Goal: Information Seeking & Learning: Learn about a topic

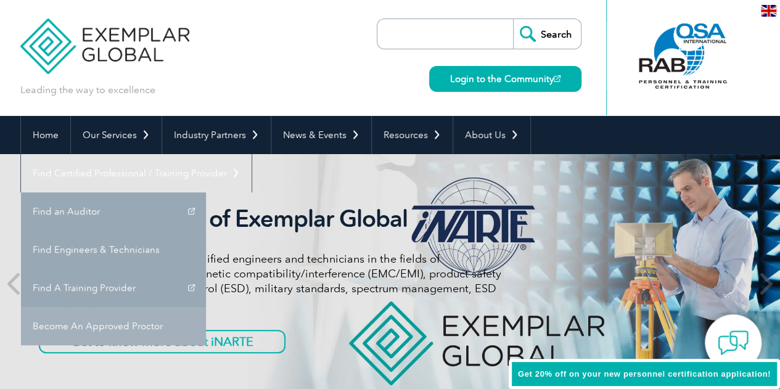
click at [206, 307] on link "Become An Approved Proctor" at bounding box center [113, 326] width 185 height 38
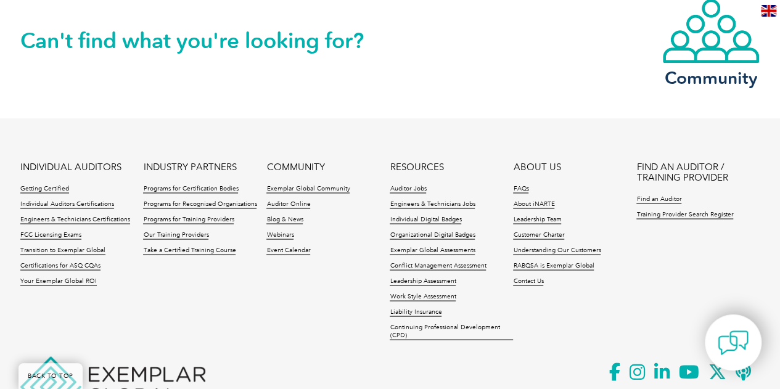
scroll to position [1107, 0]
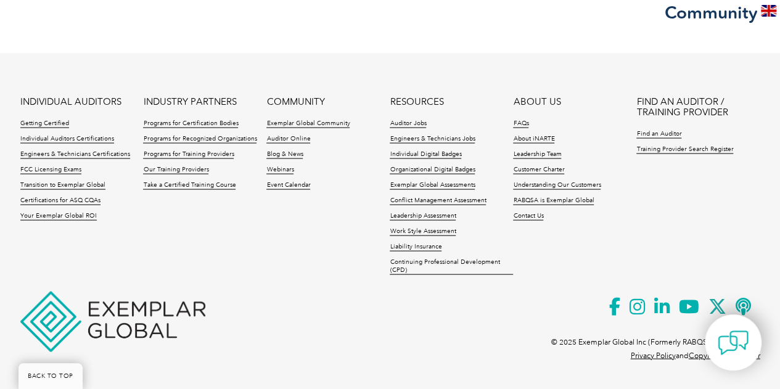
click at [67, 316] on img at bounding box center [112, 321] width 185 height 60
click at [448, 186] on link "Exemplar Global Assessments" at bounding box center [432, 185] width 85 height 9
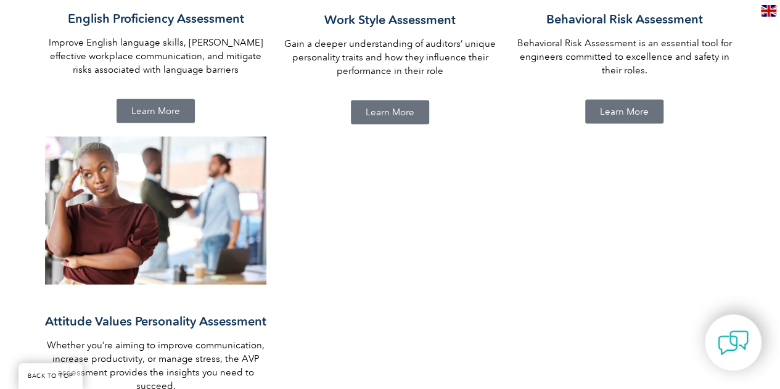
scroll to position [1130, 0]
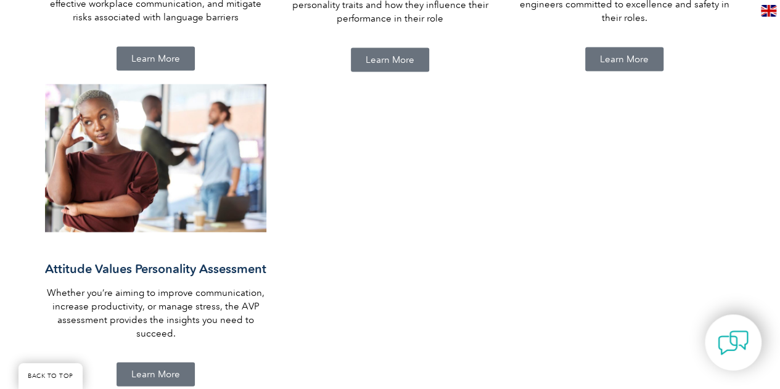
click at [158, 367] on link "Learn More" at bounding box center [156, 374] width 78 height 24
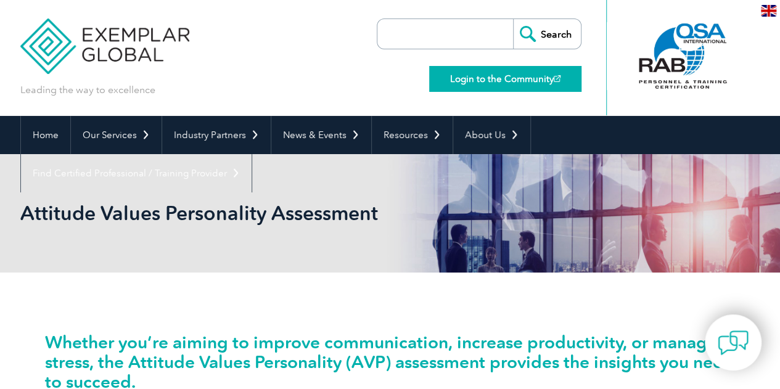
click at [517, 78] on link "Login to the Community" at bounding box center [505, 79] width 152 height 26
click at [68, 43] on img at bounding box center [105, 37] width 170 height 74
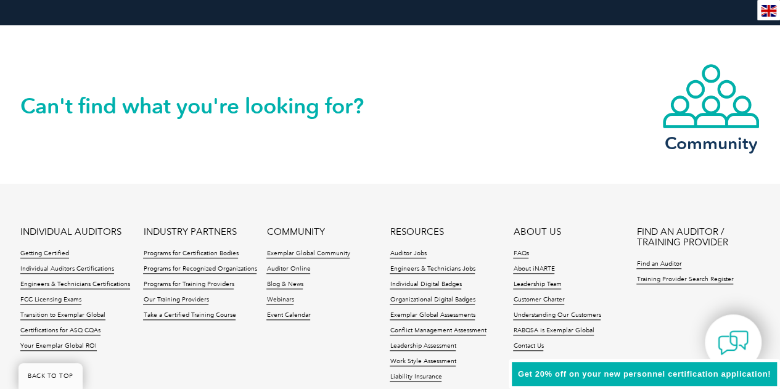
scroll to position [2986, 0]
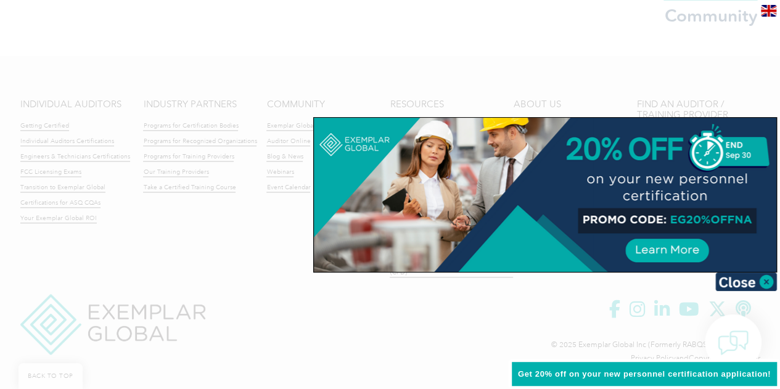
click at [385, 44] on div at bounding box center [390, 194] width 780 height 389
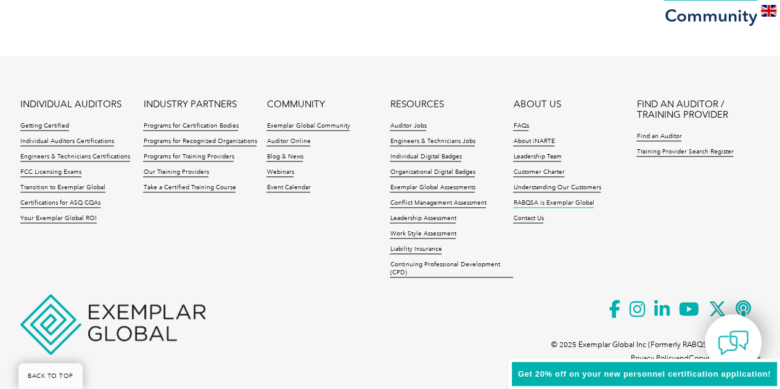
click at [576, 205] on link "RABQSA is Exemplar Global" at bounding box center [553, 203] width 81 height 9
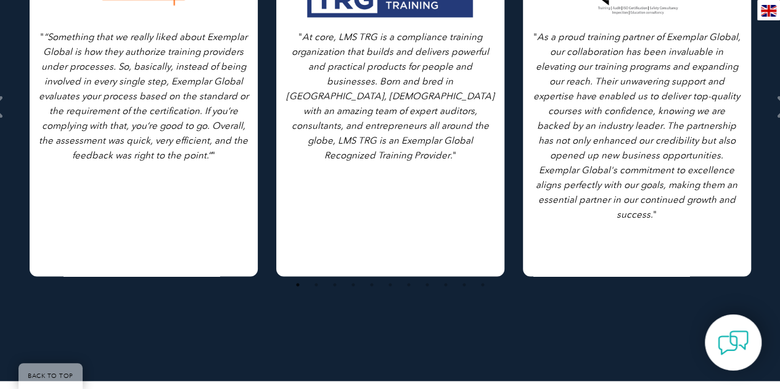
scroll to position [616, 0]
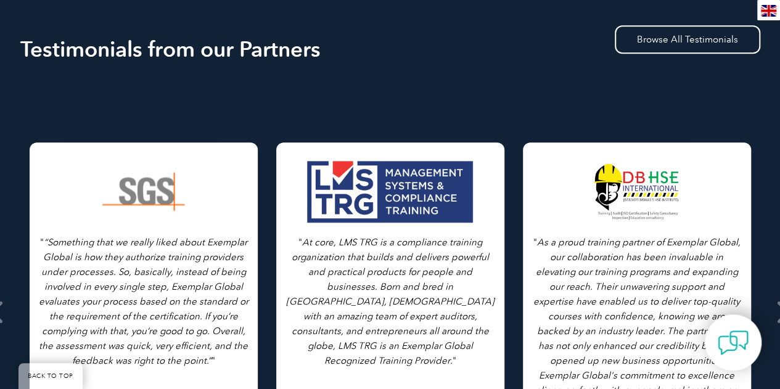
click at [154, 164] on div at bounding box center [144, 192] width 168 height 62
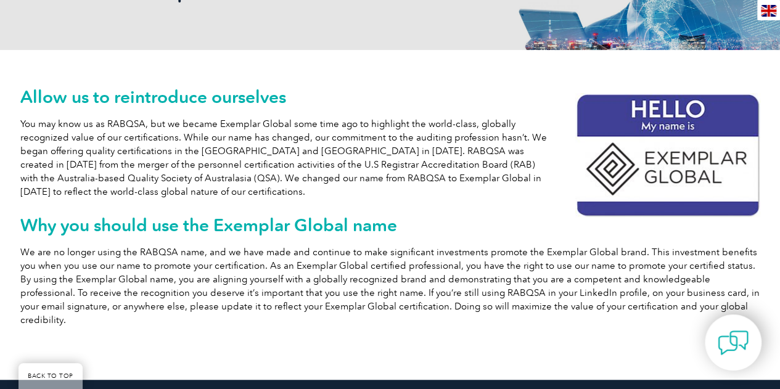
scroll to position [205, 0]
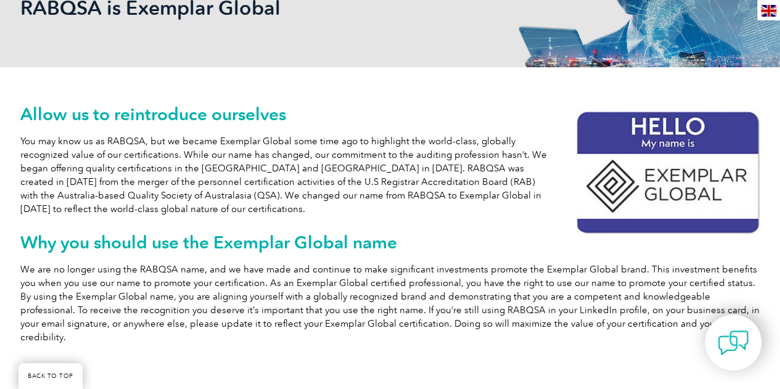
click at [642, 183] on img at bounding box center [667, 172] width 185 height 125
click at [285, 236] on h2 "Why you should use the Exemplar Global name" at bounding box center [390, 242] width 740 height 20
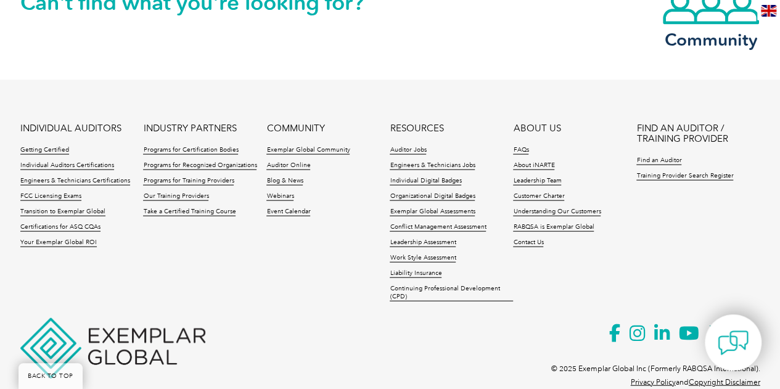
scroll to position [1292, 0]
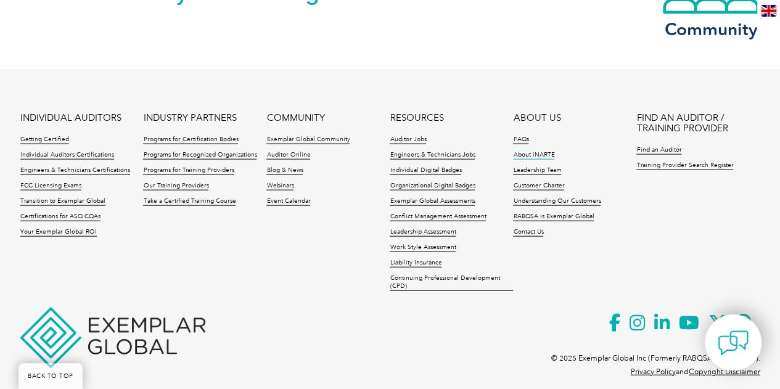
click at [527, 151] on link "About iNARTE" at bounding box center [533, 155] width 41 height 9
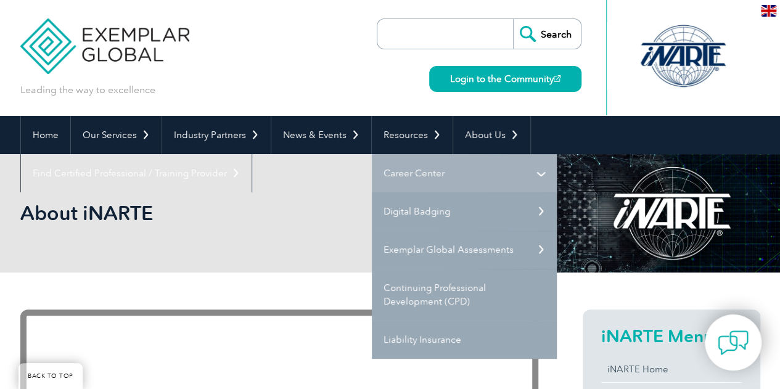
scroll to position [308, 0]
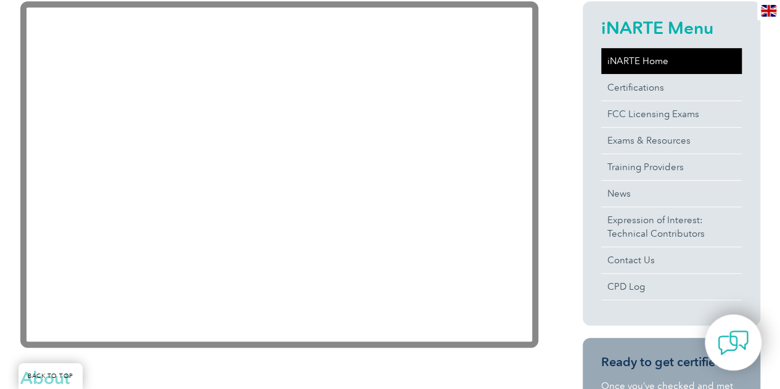
click at [637, 70] on link "iNARTE Home" at bounding box center [671, 61] width 141 height 26
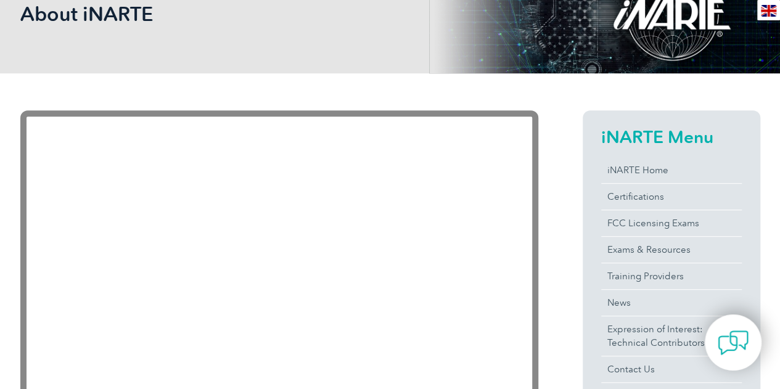
scroll to position [308, 0]
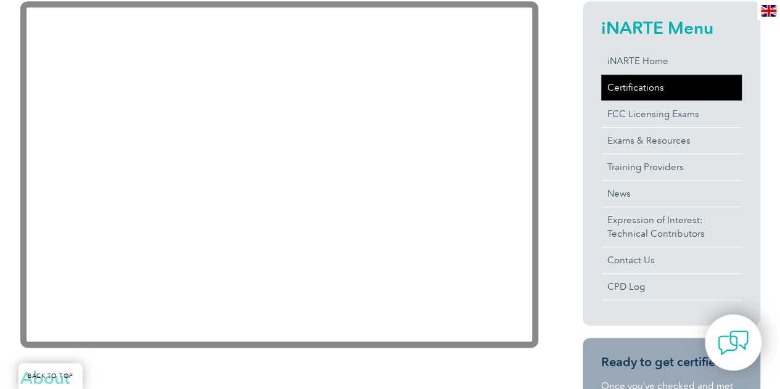
click at [645, 86] on link "Certifications" at bounding box center [671, 88] width 141 height 26
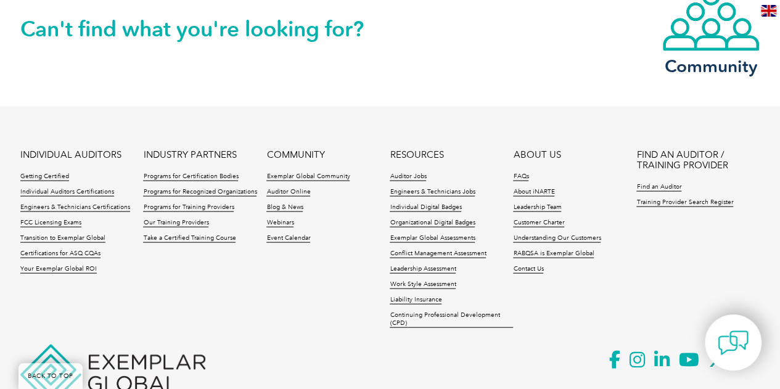
scroll to position [1192, 0]
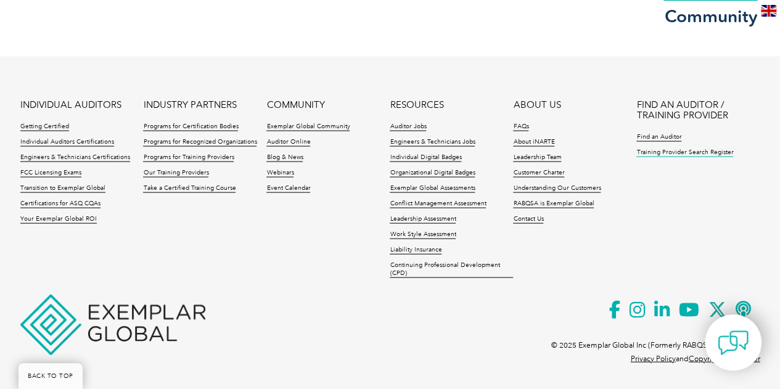
click at [661, 150] on link "Training Provider Search Register" at bounding box center [684, 153] width 97 height 9
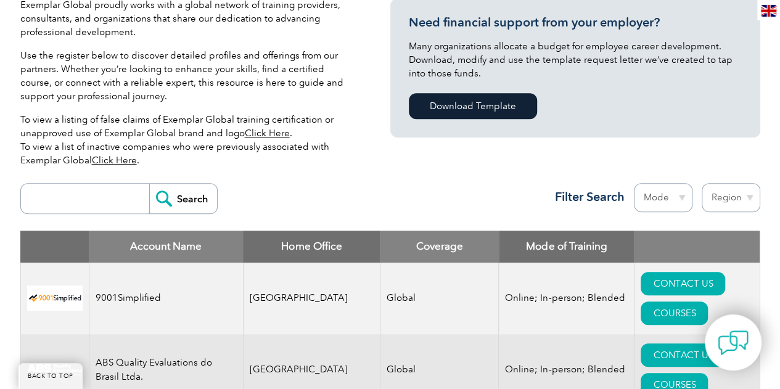
scroll to position [412, 0]
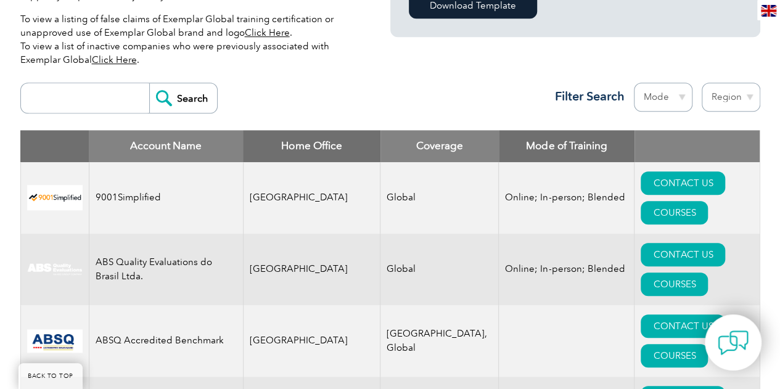
click at [85, 110] on input "search" at bounding box center [88, 98] width 122 height 30
type input "sqf"
click at [180, 113] on div "sqf Search Region Australia Bahrain Bangladesh Brazil Canada Colombia Dominican…" at bounding box center [390, 103] width 740 height 54
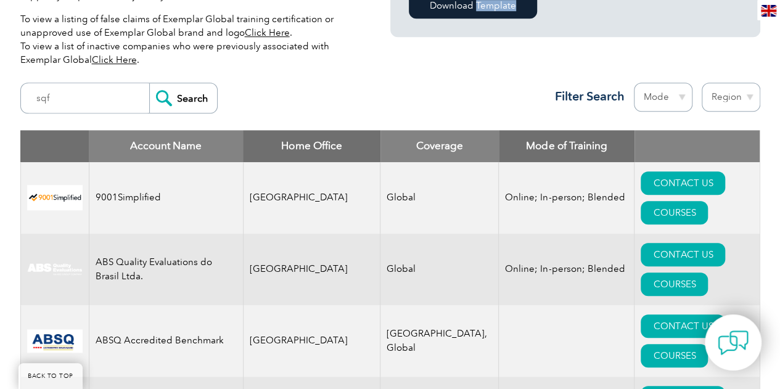
click at [178, 101] on input "Search" at bounding box center [183, 98] width 68 height 30
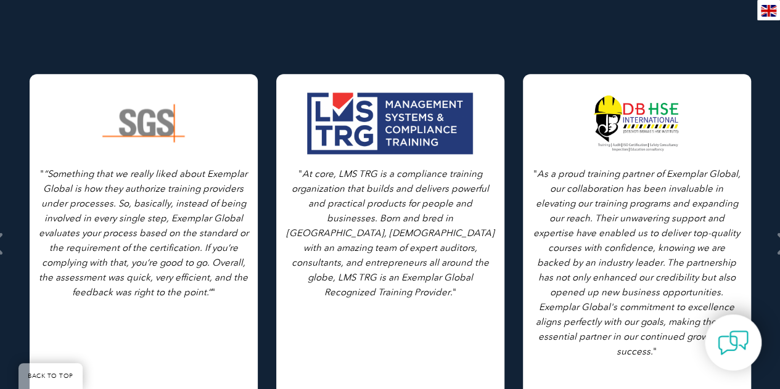
click at [114, 167] on div "" “Something that we really liked about Exemplar Global is how they authorize t…" at bounding box center [144, 243] width 228 height 339
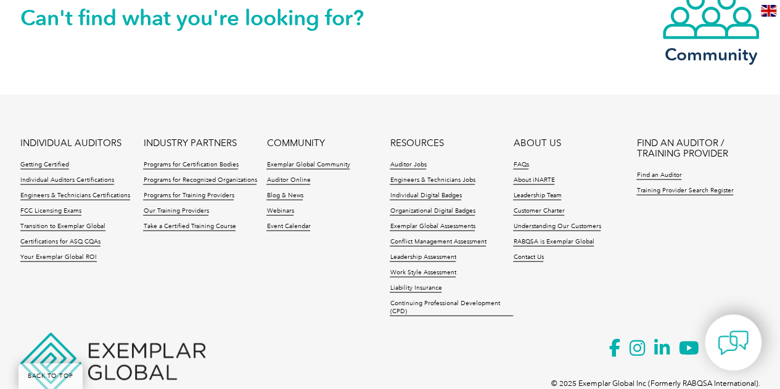
scroll to position [1348, 0]
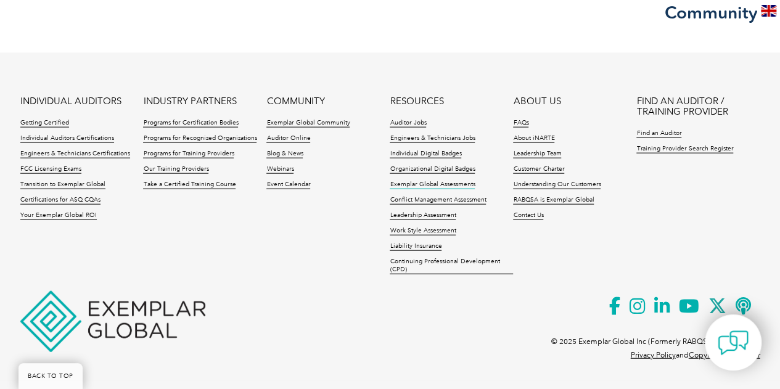
click at [449, 186] on link "Exemplar Global Assessments" at bounding box center [432, 185] width 85 height 9
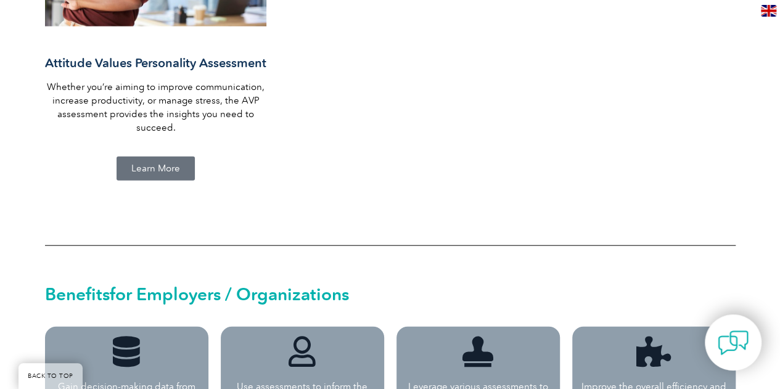
scroll to position [1541, 0]
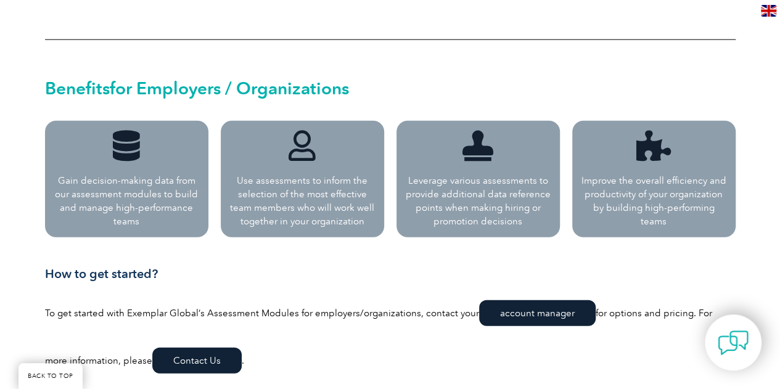
click at [128, 142] on icon at bounding box center [126, 145] width 31 height 31
click at [187, 89] on h2 "Benefits for Employers / Organizations" at bounding box center [390, 88] width 690 height 20
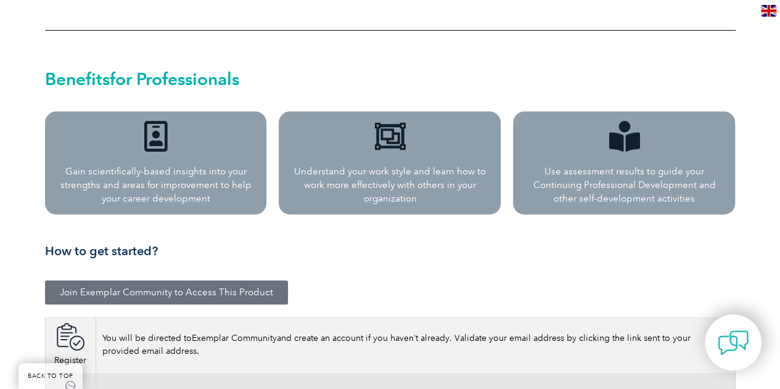
scroll to position [1952, 0]
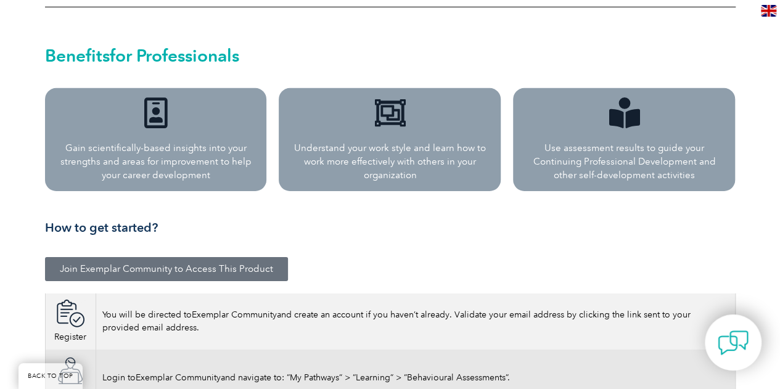
click at [222, 121] on div at bounding box center [155, 114] width 203 height 35
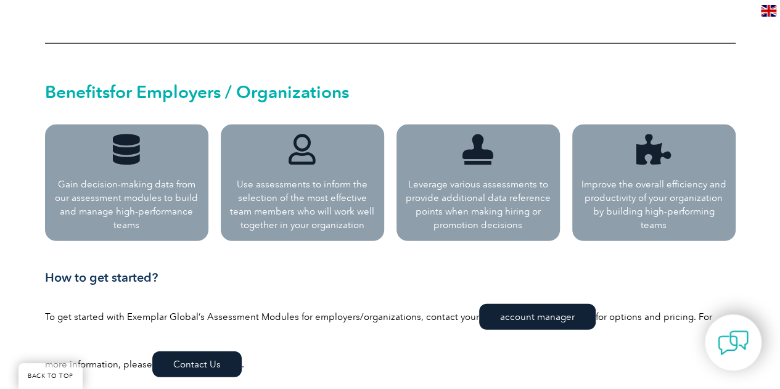
scroll to position [1541, 0]
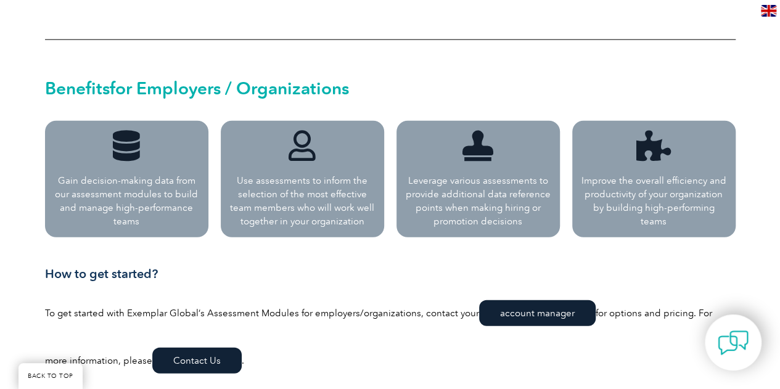
click at [531, 319] on link "account manager" at bounding box center [537, 313] width 117 height 26
click at [575, 65] on div "Benefits for Employers / Organizations" at bounding box center [390, 85] width 690 height 47
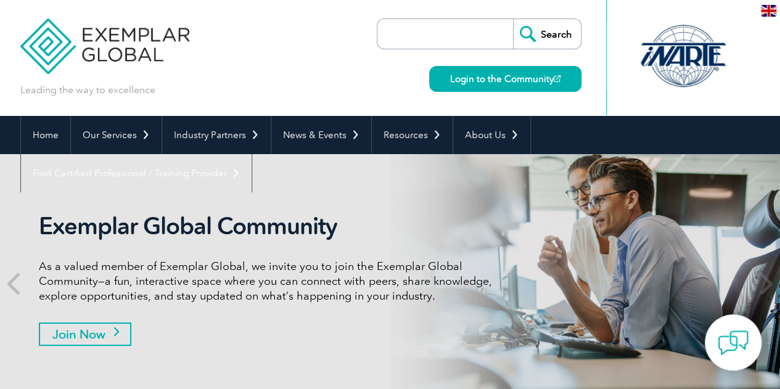
click at [123, 325] on link "Join Now" at bounding box center [85, 333] width 92 height 23
